Goal: Information Seeking & Learning: Learn about a topic

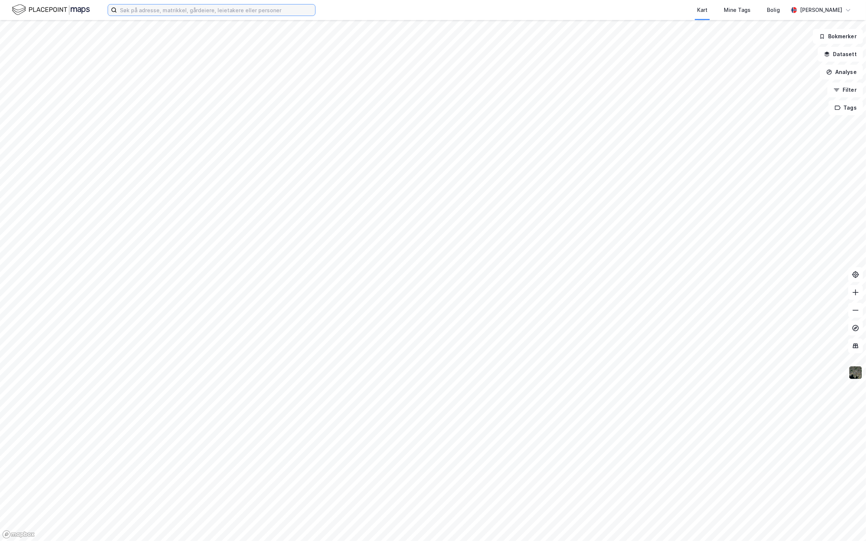
click at [223, 10] on input at bounding box center [216, 9] width 198 height 11
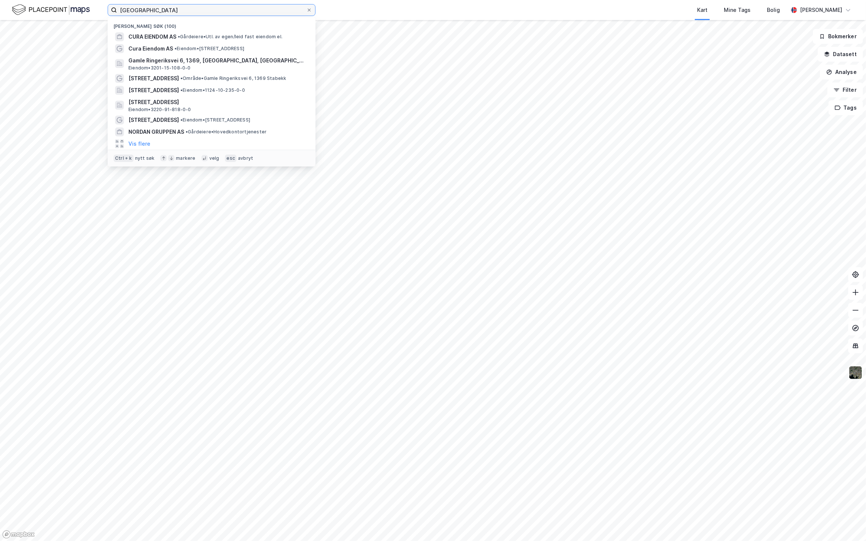
type input "[GEOGRAPHIC_DATA]"
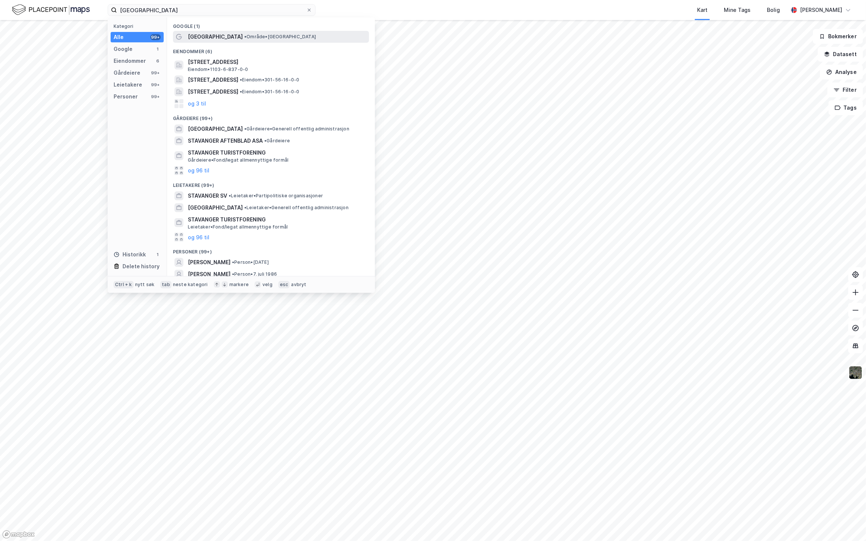
click at [203, 36] on span "[GEOGRAPHIC_DATA]" at bounding box center [215, 36] width 55 height 9
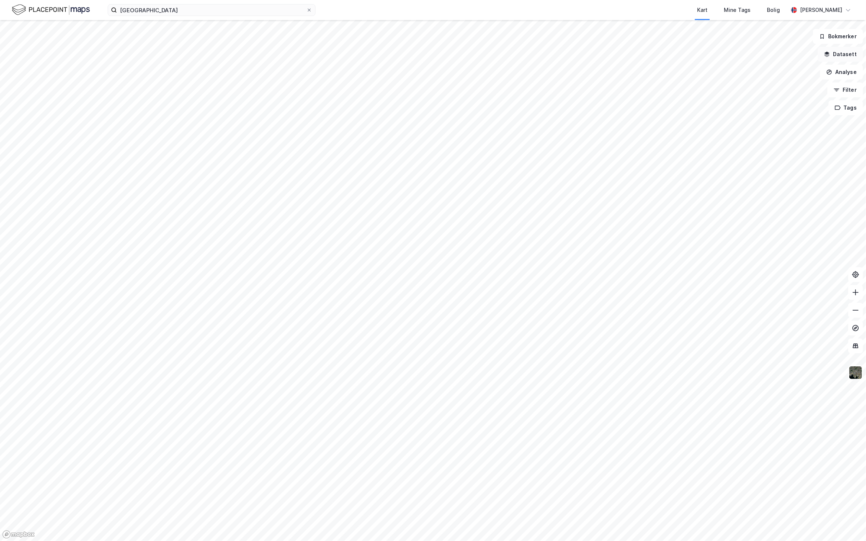
click at [839, 58] on button "Datasett" at bounding box center [840, 54] width 45 height 15
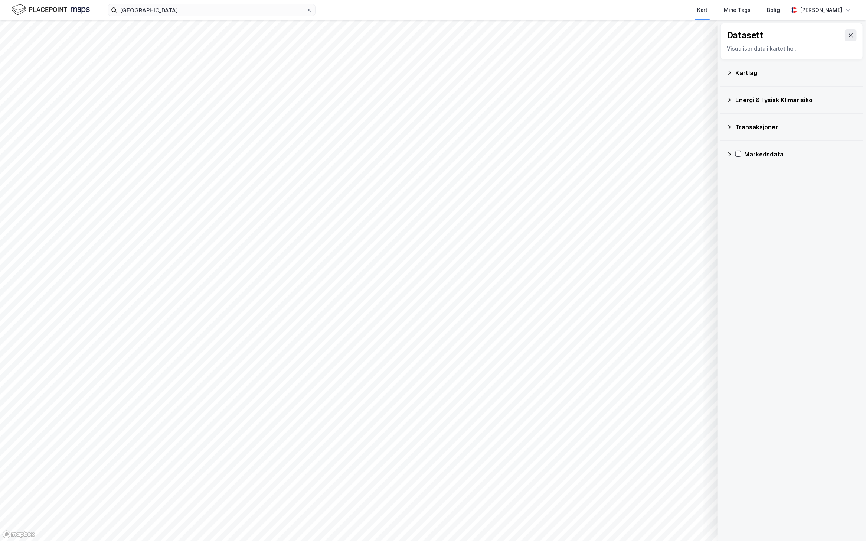
click at [739, 127] on div "Transaksjoner" at bounding box center [797, 127] width 122 height 9
click at [747, 142] on icon at bounding box center [748, 141] width 4 height 3
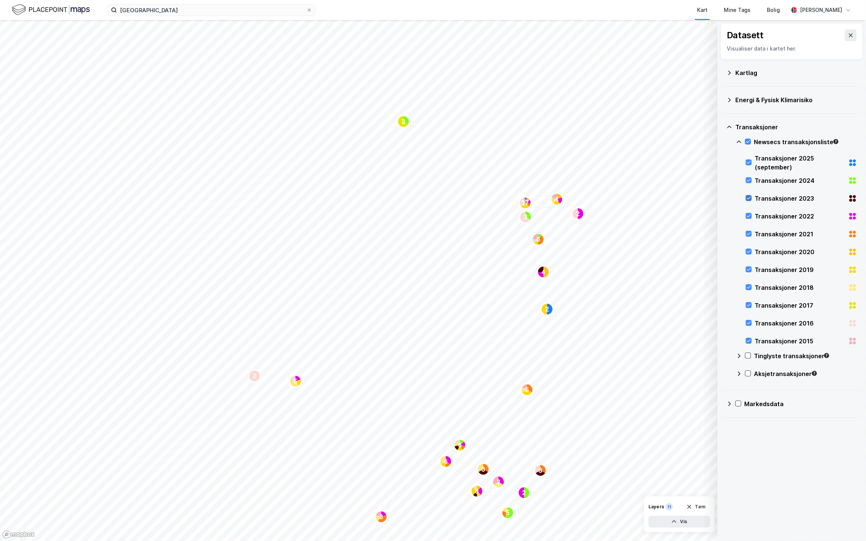
click at [749, 197] on icon at bounding box center [748, 197] width 5 height 5
drag, startPoint x: 749, startPoint y: 214, endPoint x: 752, endPoint y: 219, distance: 6.0
click at [750, 215] on icon at bounding box center [748, 215] width 5 height 5
click at [746, 143] on icon at bounding box center [748, 141] width 5 height 5
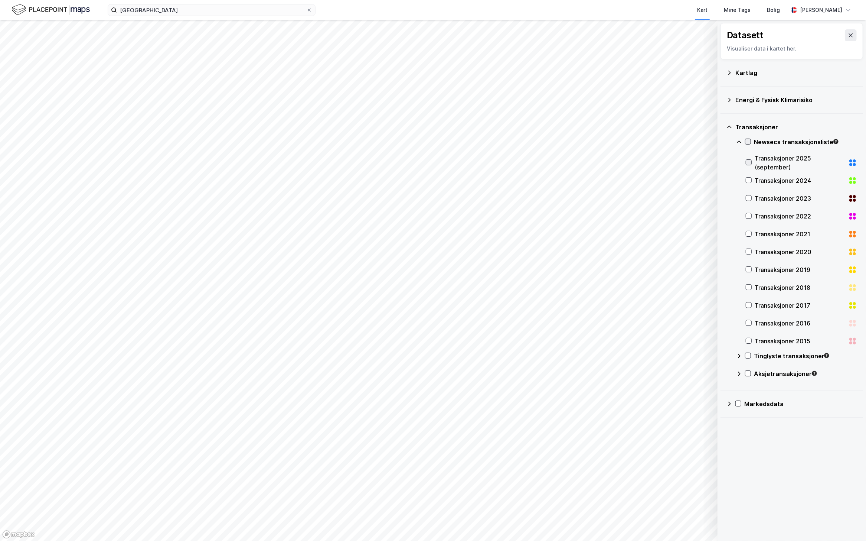
click at [749, 163] on icon at bounding box center [749, 162] width 4 height 3
click at [750, 182] on icon at bounding box center [748, 179] width 5 height 5
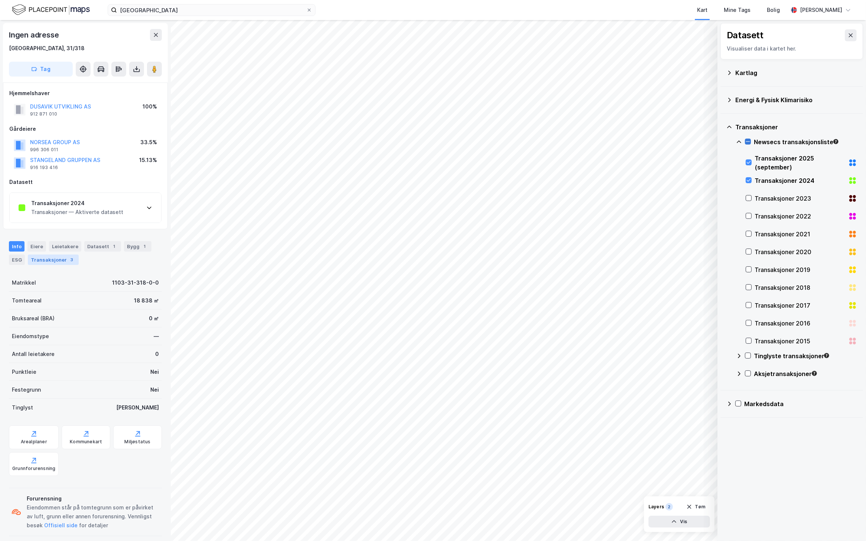
click at [53, 263] on div "Transaksjoner 3" at bounding box center [53, 259] width 51 height 10
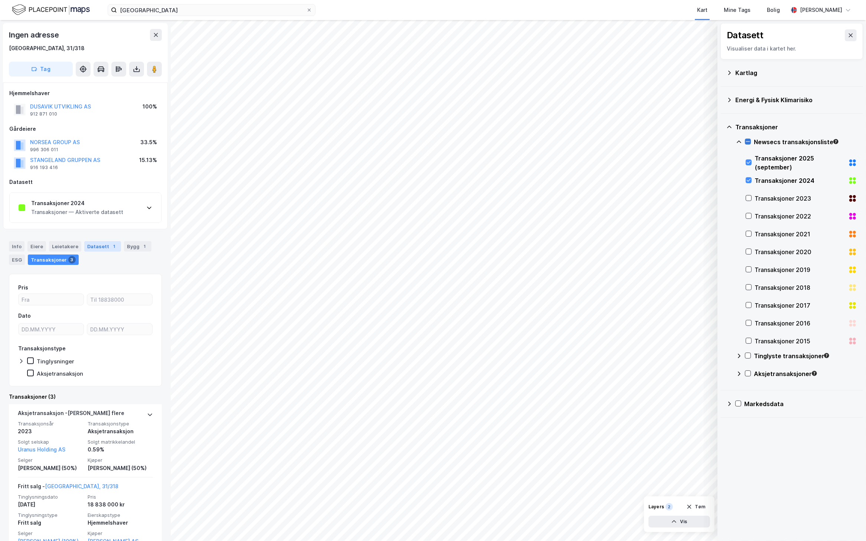
click at [96, 247] on div "Datasett 1" at bounding box center [102, 246] width 37 height 10
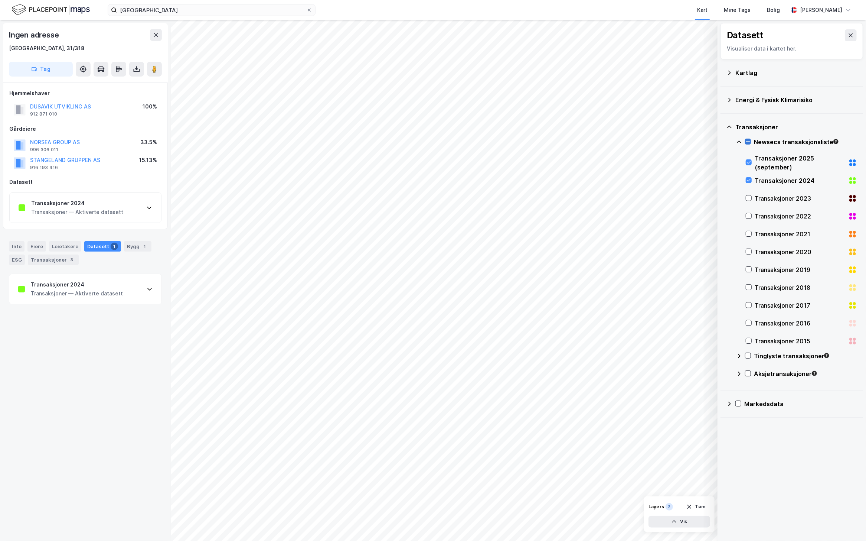
click at [93, 290] on div "Transaksjoner — Aktiverte datasett" at bounding box center [77, 293] width 92 height 9
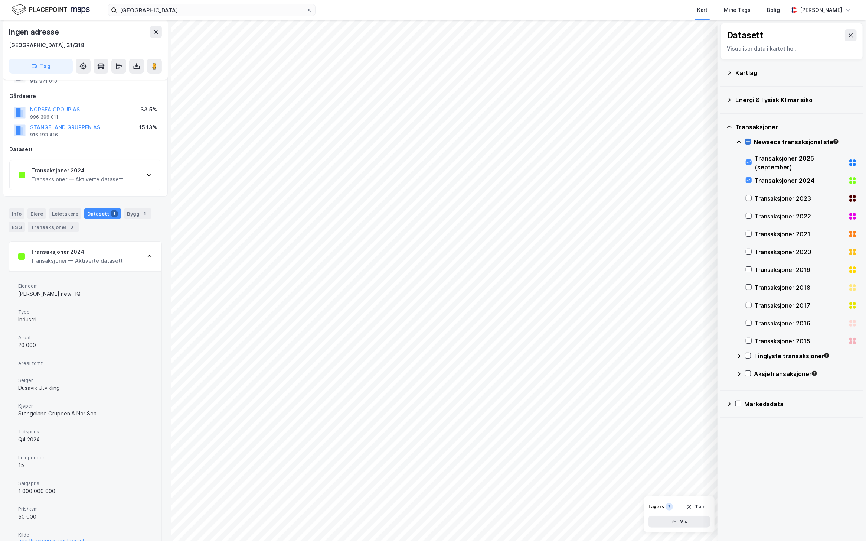
scroll to position [49, 0]
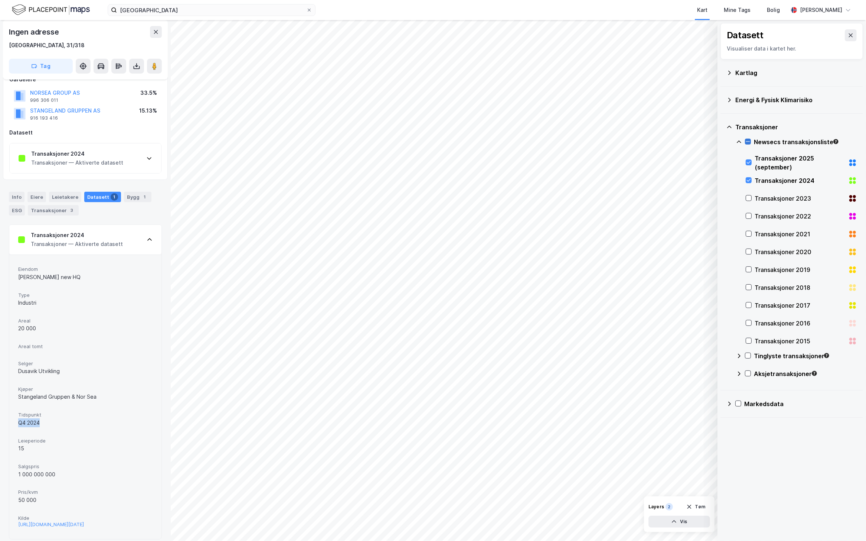
drag, startPoint x: 40, startPoint y: 422, endPoint x: 12, endPoint y: 423, distance: 28.2
click at [12, 423] on div "[PERSON_NAME] new HQ Type Industri Areal 20 000 Areal tomt Selger Dusavik Utvik…" at bounding box center [85, 396] width 152 height 284
copy div "Q4 2024"
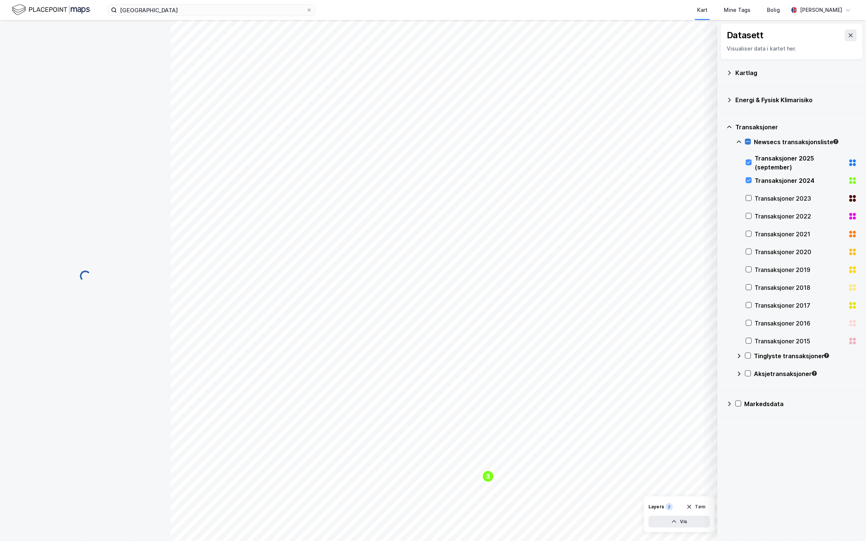
scroll to position [0, 0]
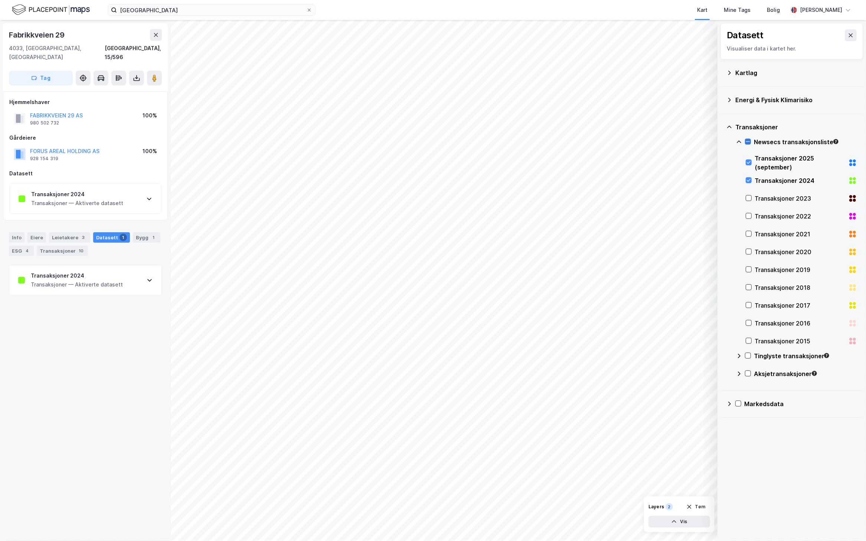
click at [147, 277] on icon at bounding box center [150, 280] width 6 height 6
drag, startPoint x: 58, startPoint y: 310, endPoint x: 13, endPoint y: 311, distance: 44.9
click at [13, 311] on div "Eiendom Fabrikkveien 29 Type Industri Areal 2 758 Areal tomt Selger Resource Ma…" at bounding box center [85, 450] width 152 height 310
copy div "Fabrikkveien 29"
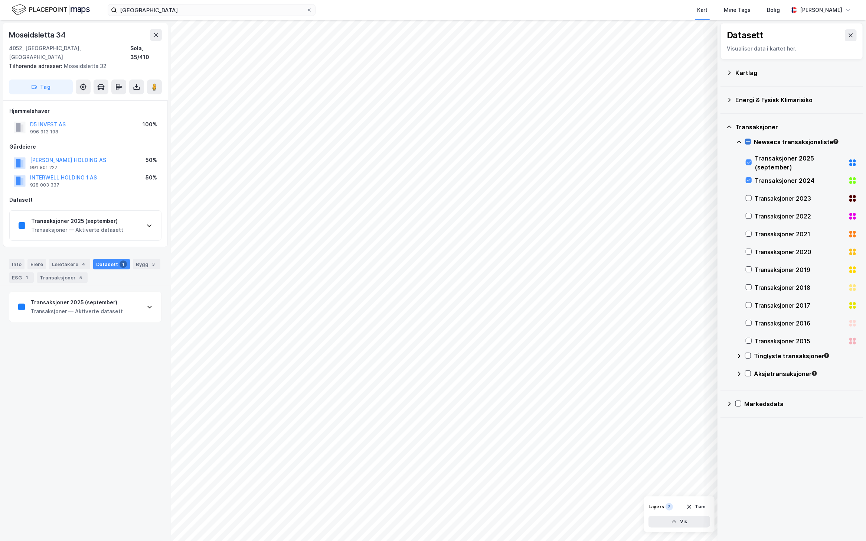
click at [147, 304] on icon at bounding box center [150, 307] width 6 height 6
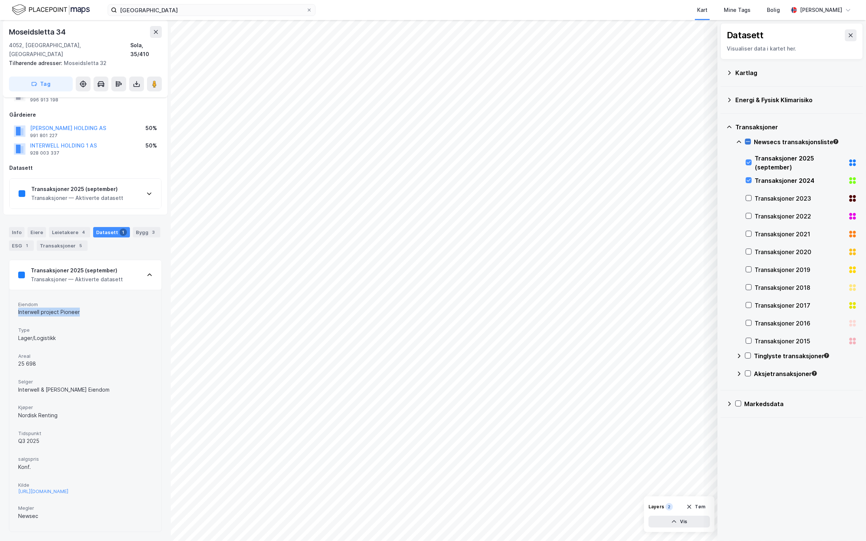
drag, startPoint x: 80, startPoint y: 299, endPoint x: 8, endPoint y: 295, distance: 72.5
click at [8, 295] on div "[STREET_ADDRESS] Sola, 35/410 Tilhørende adresser: Moseidsletta 32 Tag Hjemmels…" at bounding box center [85, 280] width 171 height 521
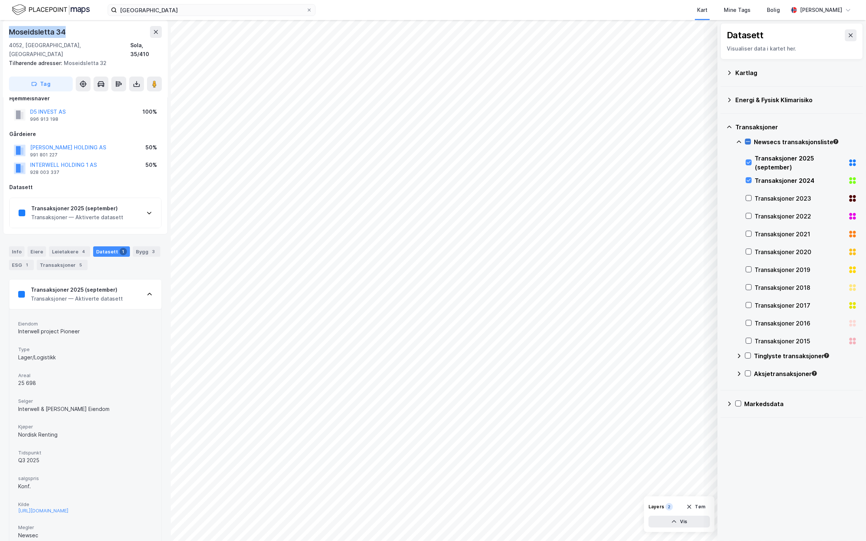
scroll to position [0, 0]
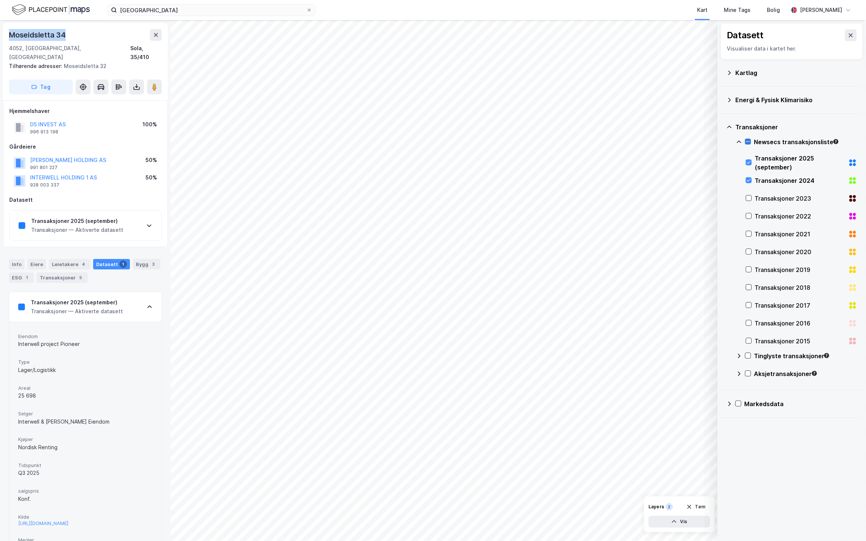
drag, startPoint x: 51, startPoint y: 30, endPoint x: 2, endPoint y: 30, distance: 49.0
click at [2, 30] on div "[STREET_ADDRESS] Sola, 35/410 Tilhørende adresser: Moseidsletta 32 Tag Hjemmels…" at bounding box center [85, 280] width 171 height 521
copy div "Moseidsletta 34"
click at [48, 523] on div "[URL][DOMAIN_NAME]" at bounding box center [43, 523] width 50 height 6
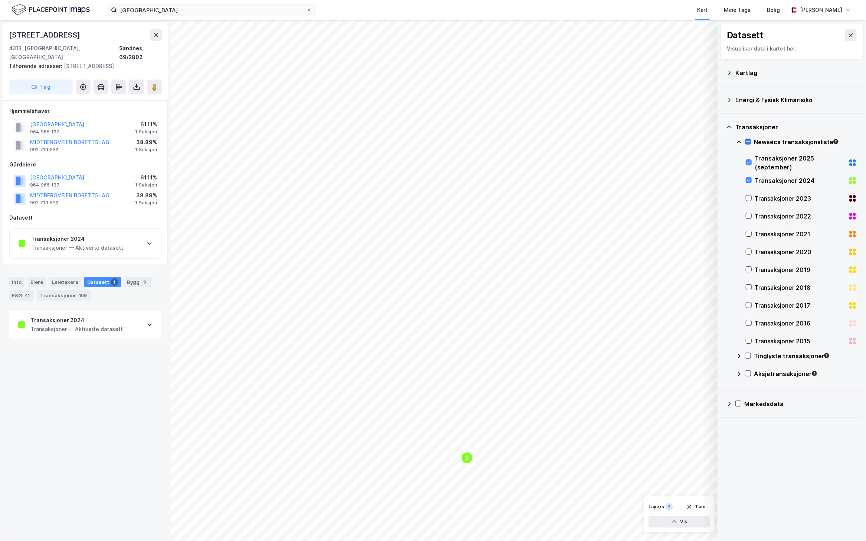
click at [147, 322] on icon at bounding box center [150, 325] width 6 height 6
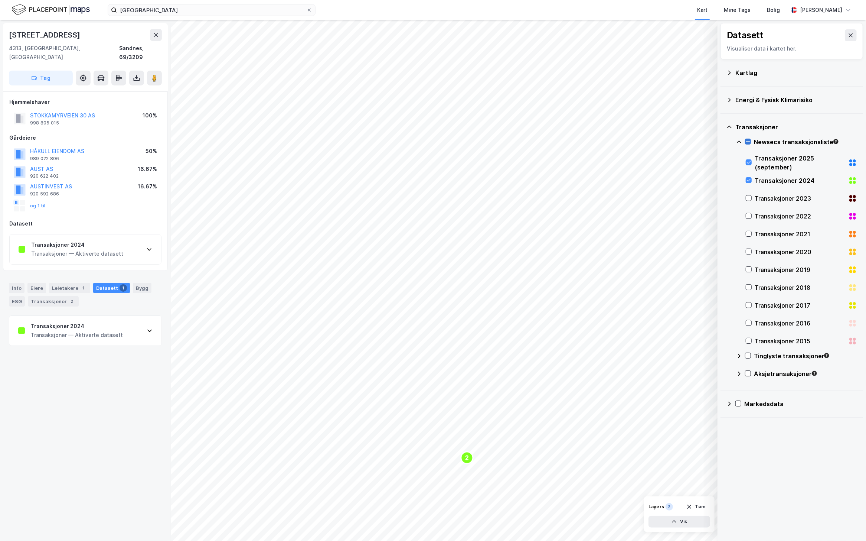
click at [147, 327] on icon at bounding box center [150, 330] width 6 height 6
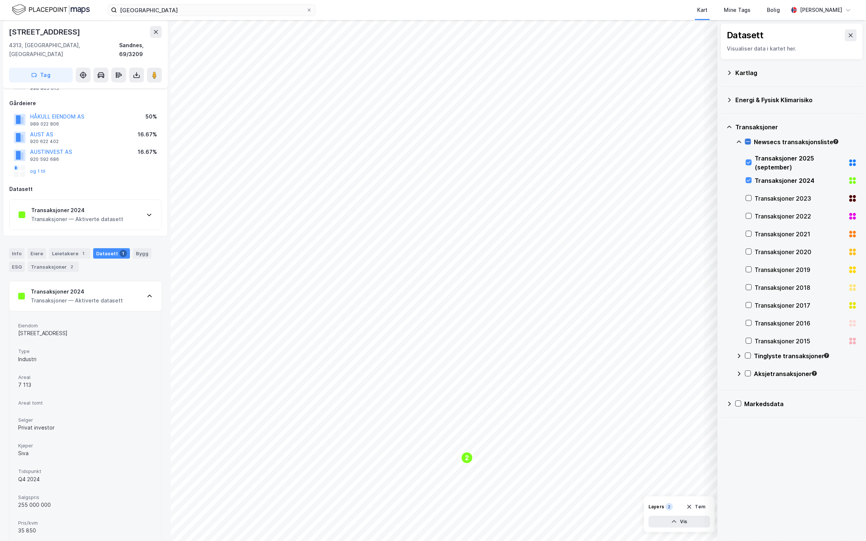
scroll to position [49, 0]
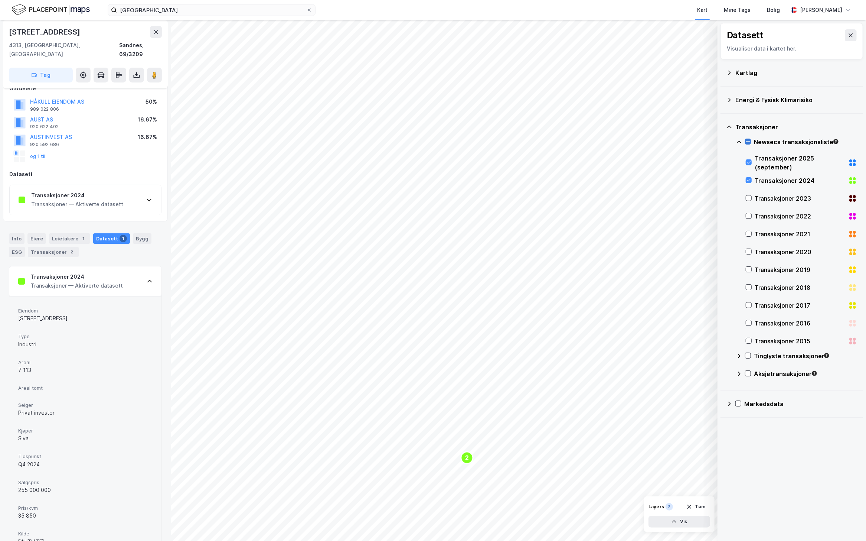
drag, startPoint x: 73, startPoint y: 309, endPoint x: 16, endPoint y: 308, distance: 57.6
click at [16, 308] on div "Eiendom Stokkamyrveien 30 Type Industri Areal 7 113 Areal tomt Selger Privat in…" at bounding box center [85, 426] width 152 height 261
copy div "[STREET_ADDRESS]"
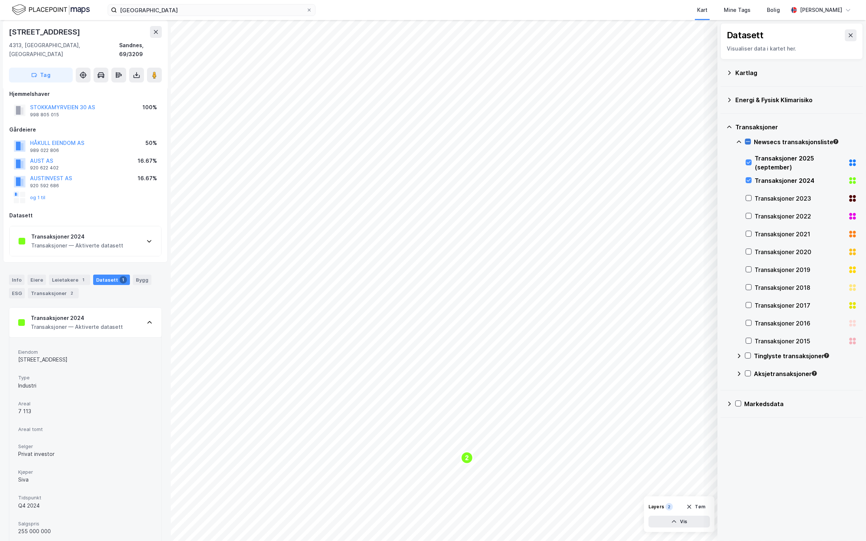
scroll to position [0, 0]
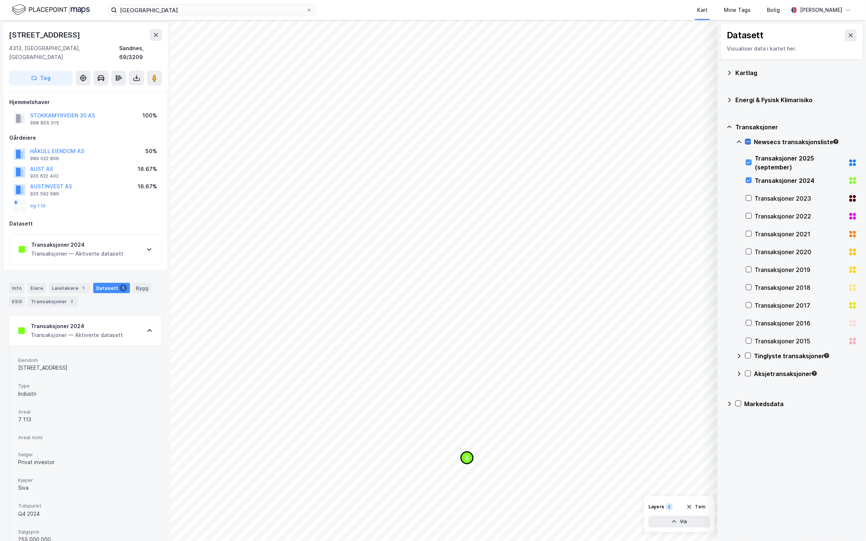
click at [468, 462] on icon "Map marker" at bounding box center [467, 457] width 12 height 12
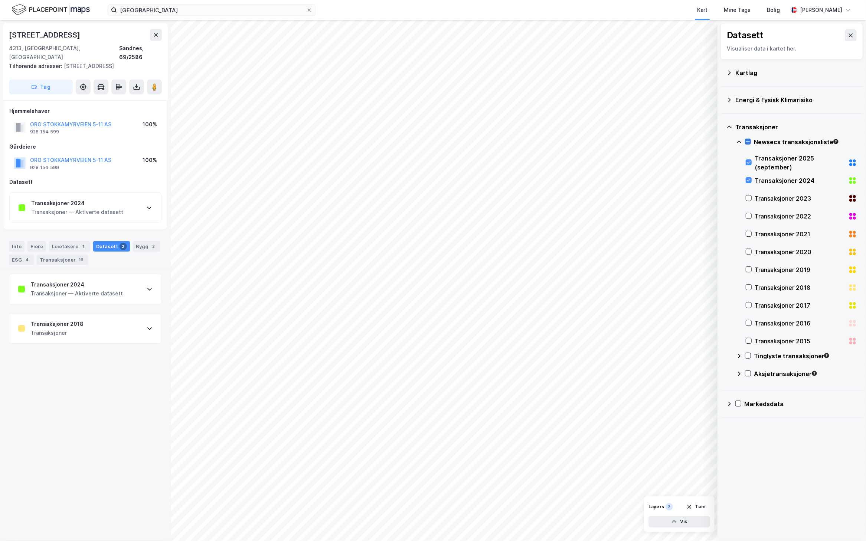
click at [147, 286] on icon at bounding box center [150, 289] width 6 height 6
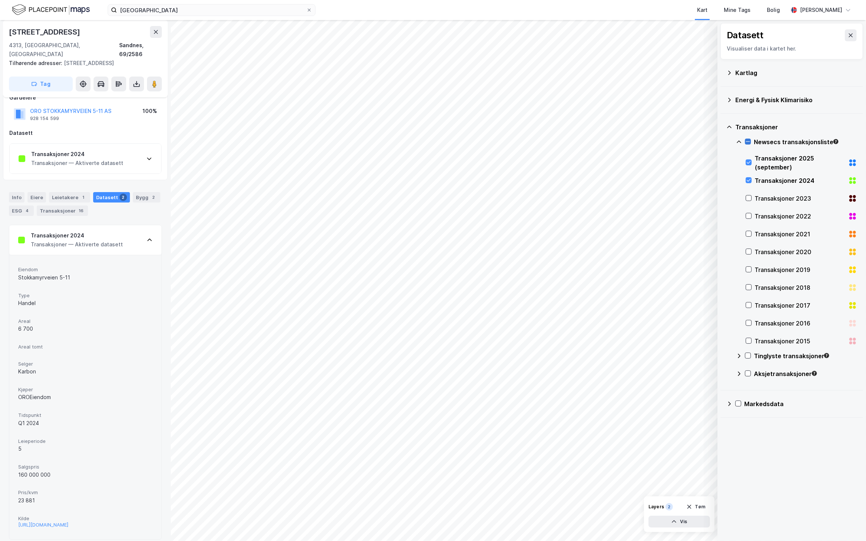
scroll to position [49, 0]
drag, startPoint x: 73, startPoint y: 267, endPoint x: 10, endPoint y: 269, distance: 62.8
click at [10, 269] on div "Eiendom Stokkamyrveien 5-11 Type Handel Areal 6 700 Areal tomt Selger Karbon Kj…" at bounding box center [85, 396] width 152 height 284
copy div "Stokkamyrveien 5-11"
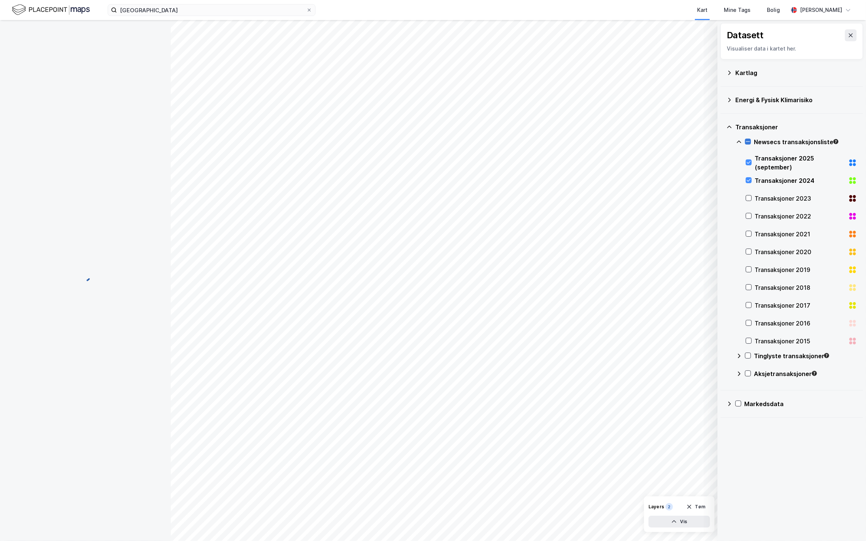
scroll to position [0, 0]
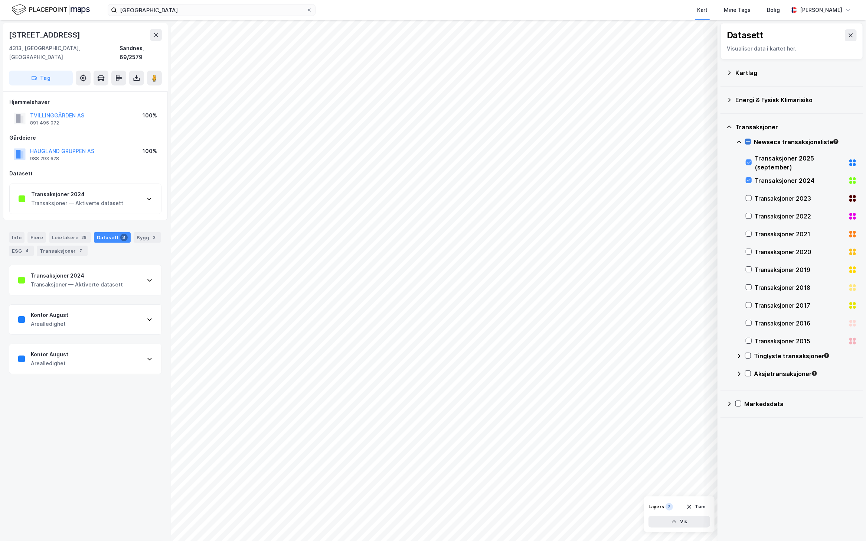
click at [147, 277] on icon at bounding box center [150, 280] width 6 height 6
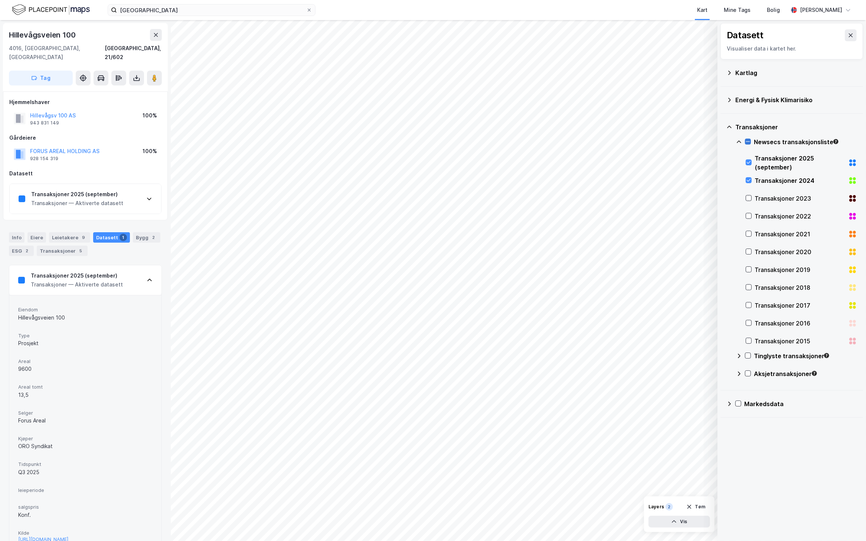
scroll to position [49, 0]
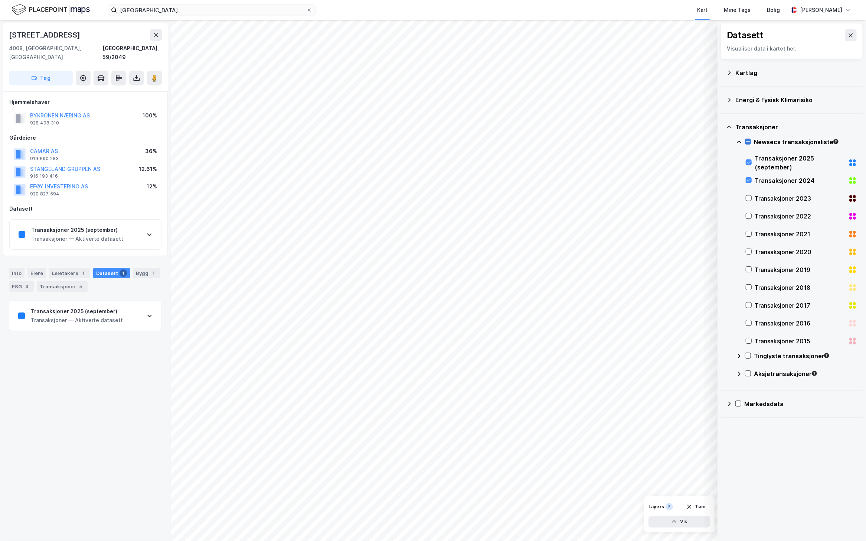
click at [147, 313] on icon at bounding box center [150, 316] width 6 height 6
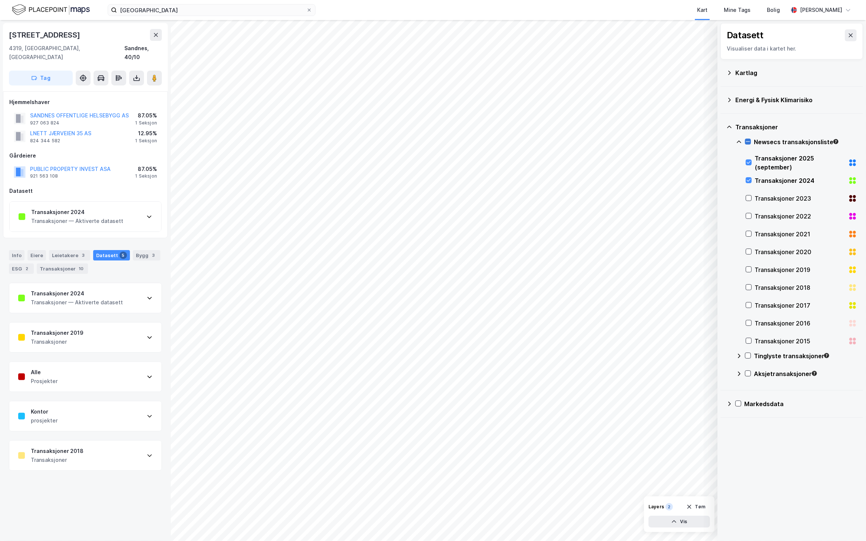
click at [147, 295] on icon at bounding box center [150, 298] width 6 height 6
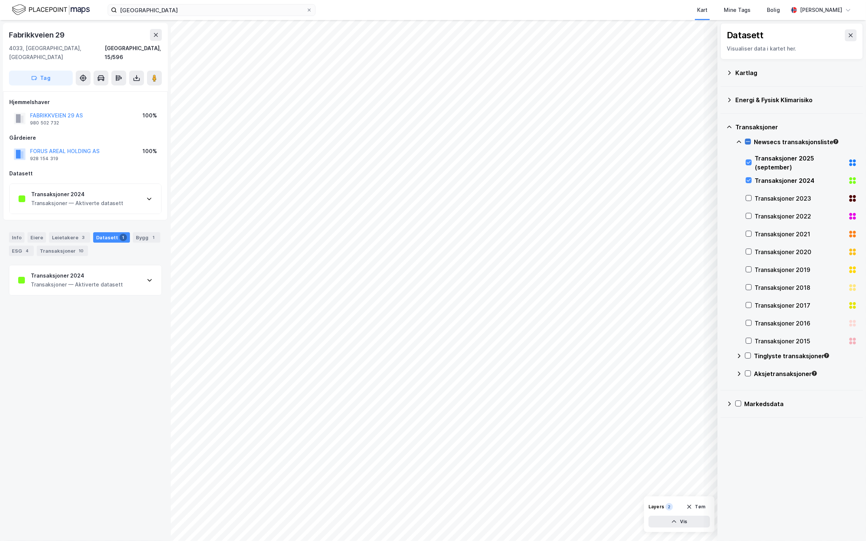
click at [137, 269] on div "Transaksjoner 2024 Transaksjoner — Aktiverte datasett" at bounding box center [85, 280] width 152 height 30
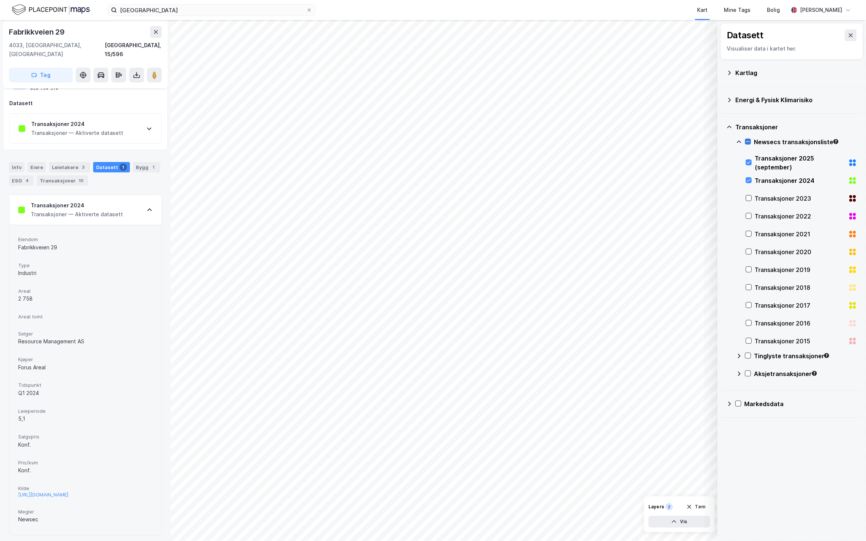
scroll to position [72, 0]
click at [68, 490] on div "[URL][DOMAIN_NAME]" at bounding box center [43, 493] width 50 height 6
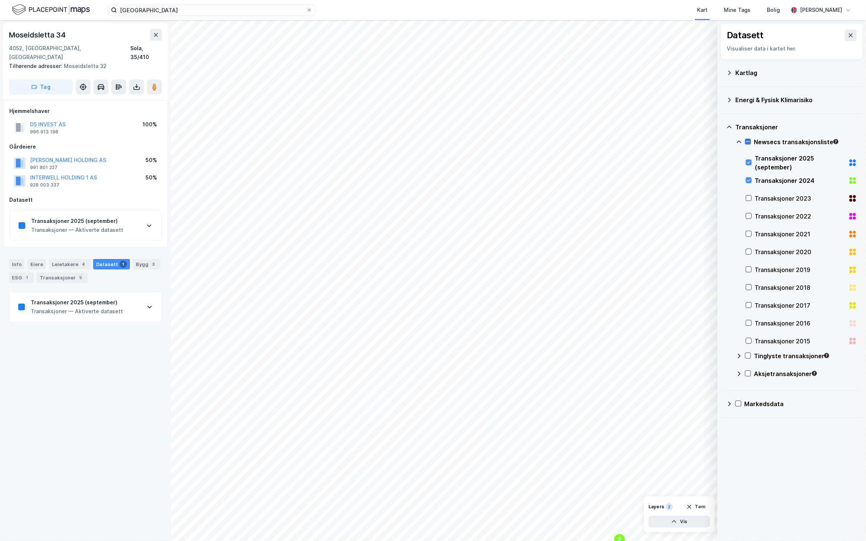
click at [147, 304] on icon at bounding box center [150, 307] width 6 height 6
